Goal: Information Seeking & Learning: Learn about a topic

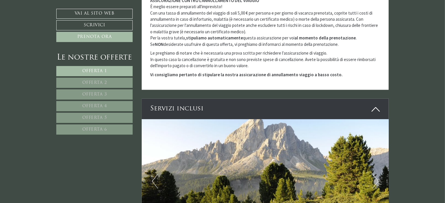
scroll to position [1635, 0]
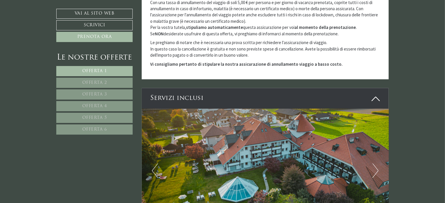
click at [114, 80] on link "Offerta 2" at bounding box center [94, 83] width 76 height 10
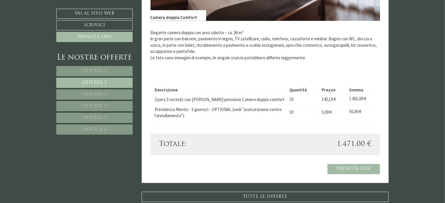
scroll to position [574, 0]
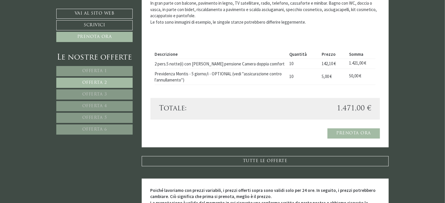
click at [109, 95] on link "Offerta 3" at bounding box center [94, 94] width 76 height 10
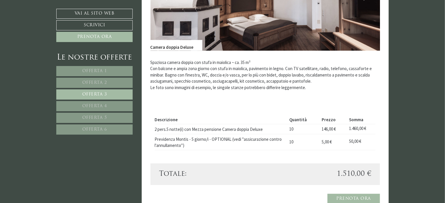
scroll to position [516, 0]
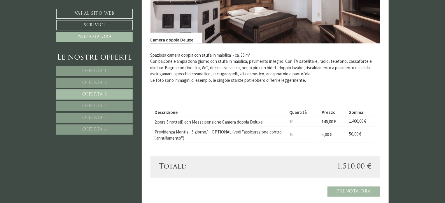
click at [118, 105] on link "Offerta 4" at bounding box center [94, 106] width 76 height 10
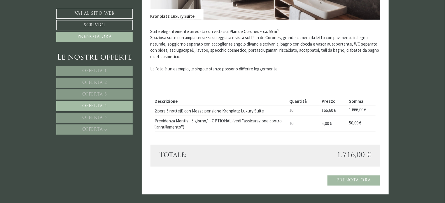
scroll to position [545, 0]
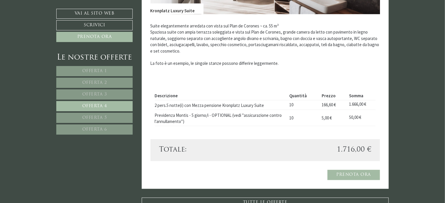
click at [81, 116] on link "Offerta 5" at bounding box center [94, 118] width 76 height 10
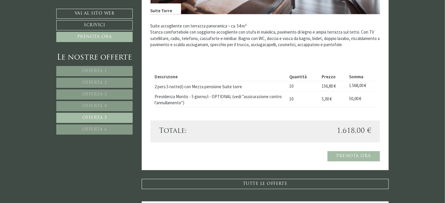
click at [108, 131] on link "Offerta 6" at bounding box center [94, 129] width 76 height 10
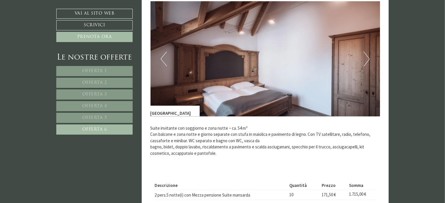
scroll to position [516, 0]
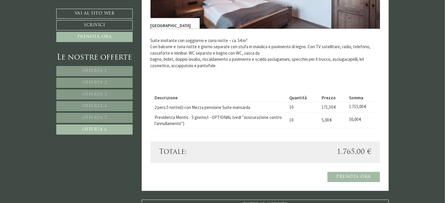
click at [109, 72] on link "Offerta 1" at bounding box center [94, 71] width 76 height 10
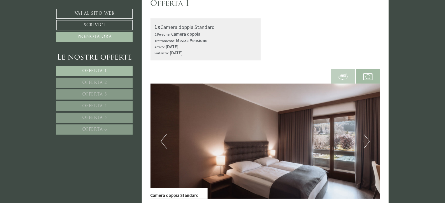
scroll to position [370, 0]
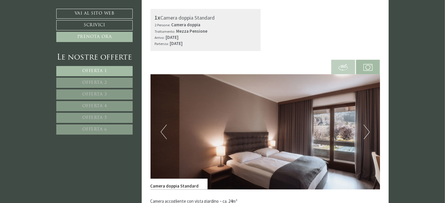
click at [369, 132] on button "Next" at bounding box center [367, 132] width 6 height 15
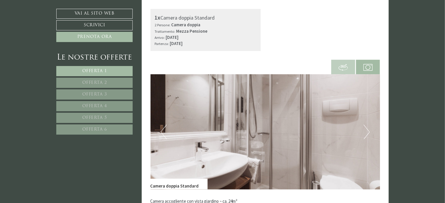
click at [369, 132] on button "Next" at bounding box center [367, 132] width 6 height 15
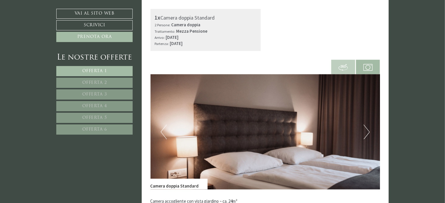
click at [369, 132] on button "Next" at bounding box center [367, 132] width 6 height 15
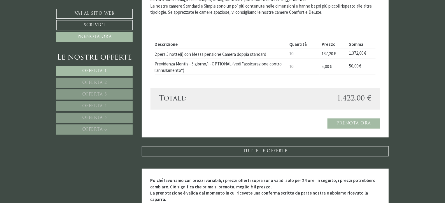
scroll to position [603, 0]
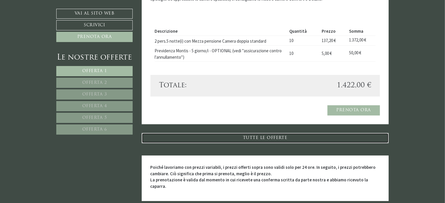
click at [311, 136] on link "TUTTE LE OFFERTE" at bounding box center [266, 138] width 248 height 10
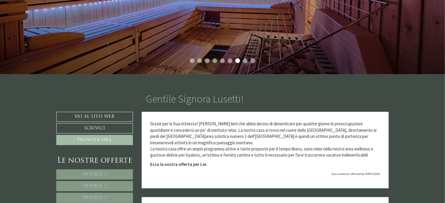
scroll to position [78, 0]
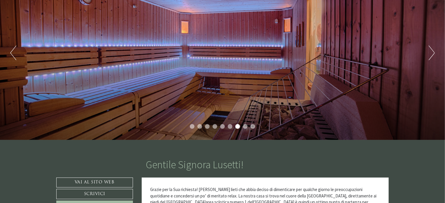
click at [192, 124] on li "1" at bounding box center [192, 126] width 5 height 5
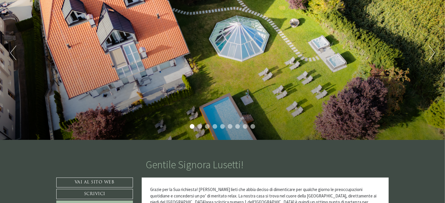
click at [199, 126] on li "2" at bounding box center [200, 126] width 5 height 5
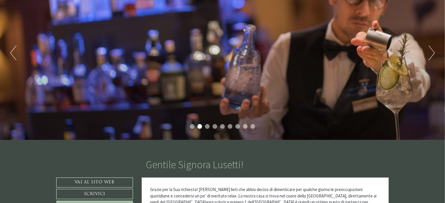
click at [207, 126] on li "3" at bounding box center [207, 126] width 5 height 5
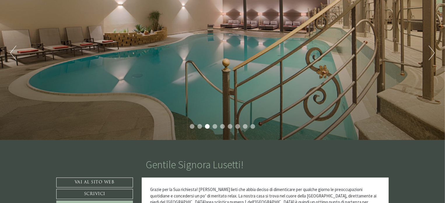
click at [217, 127] on li "4" at bounding box center [215, 126] width 5 height 5
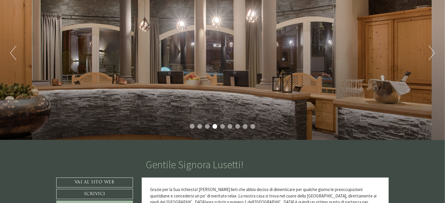
click at [225, 126] on ul "1 2 3 4 5 6 7 8 9" at bounding box center [222, 127] width 445 height 6
click at [223, 126] on li "5" at bounding box center [222, 126] width 5 height 5
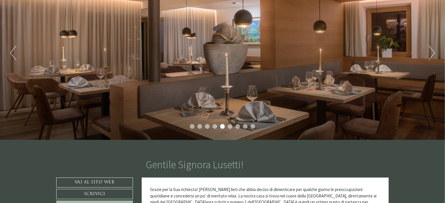
click at [232, 127] on li "6" at bounding box center [230, 126] width 5 height 5
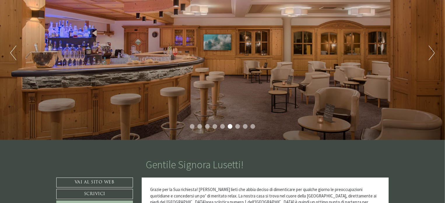
click at [236, 127] on li "7" at bounding box center [238, 126] width 5 height 5
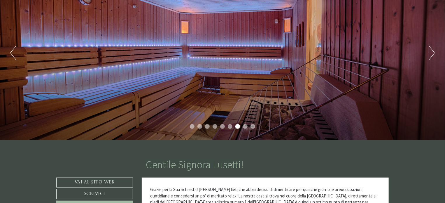
click at [248, 126] on li "8" at bounding box center [245, 126] width 5 height 5
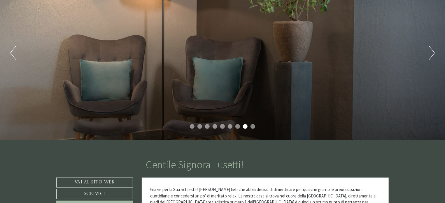
click at [252, 126] on li "9" at bounding box center [253, 126] width 5 height 5
